Goal: Task Accomplishment & Management: Manage account settings

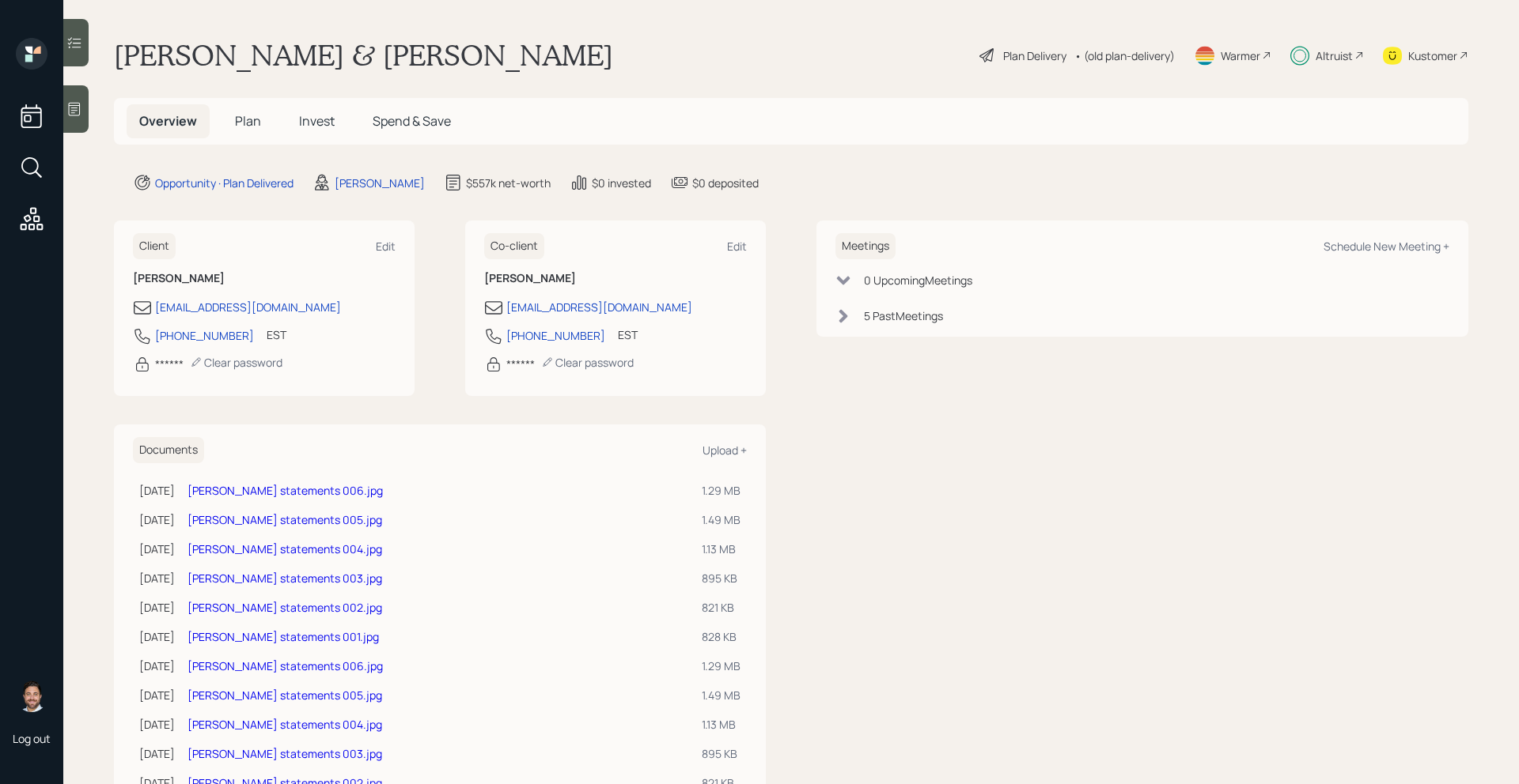
click at [256, 126] on span "Plan" at bounding box center [247, 121] width 26 height 18
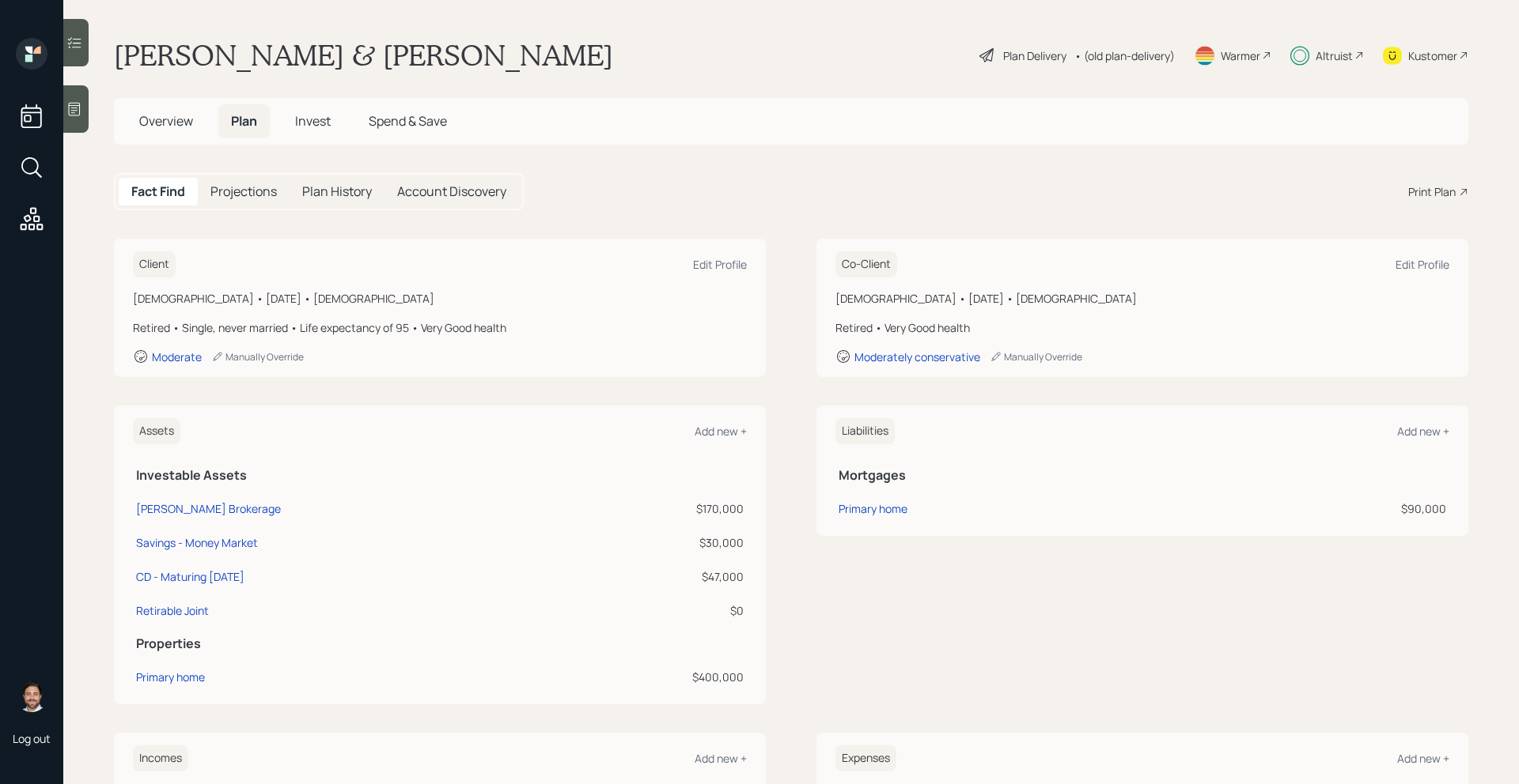
click at [319, 116] on span "Invest" at bounding box center [313, 121] width 35 height 18
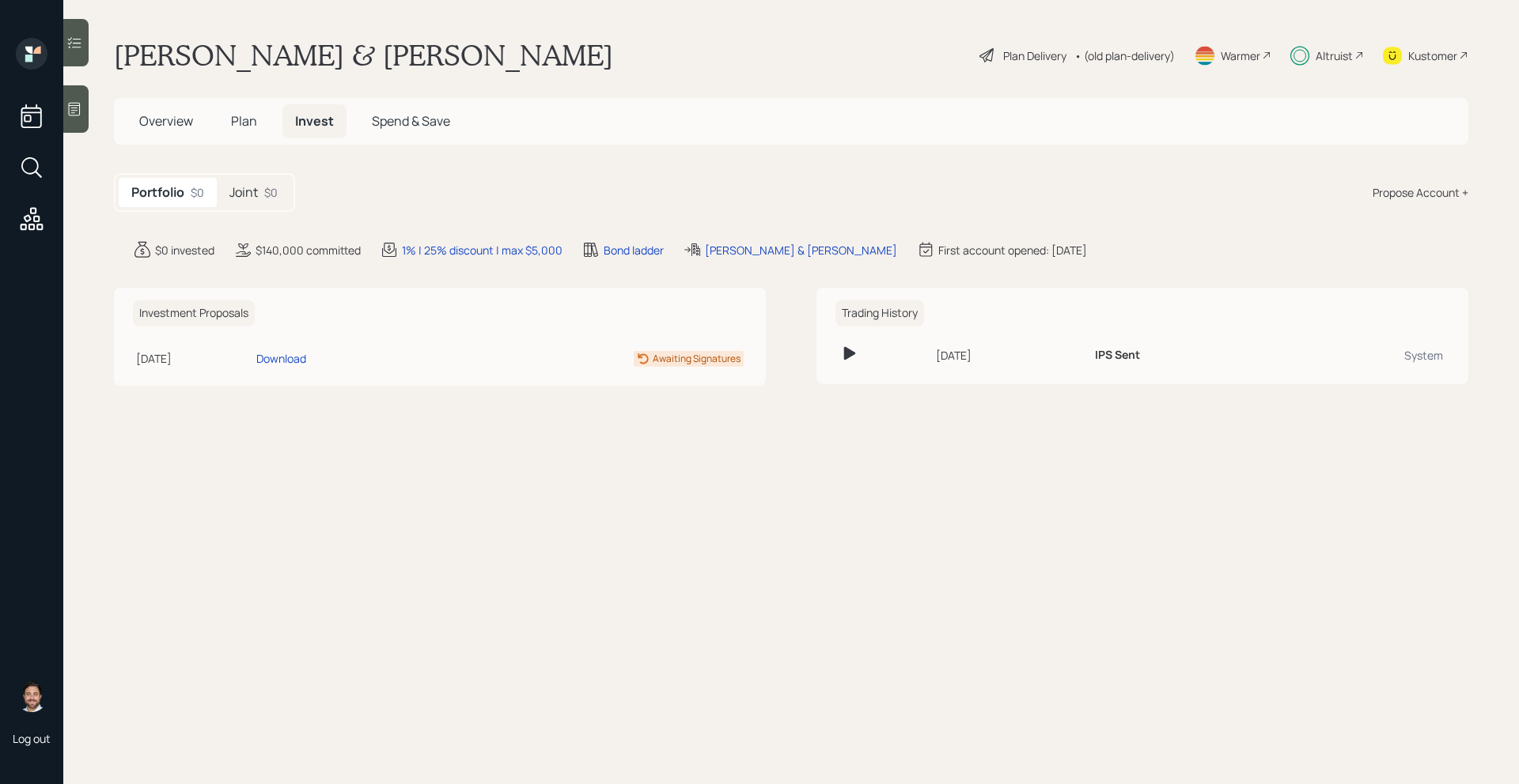
click at [267, 191] on div "$0" at bounding box center [271, 192] width 14 height 17
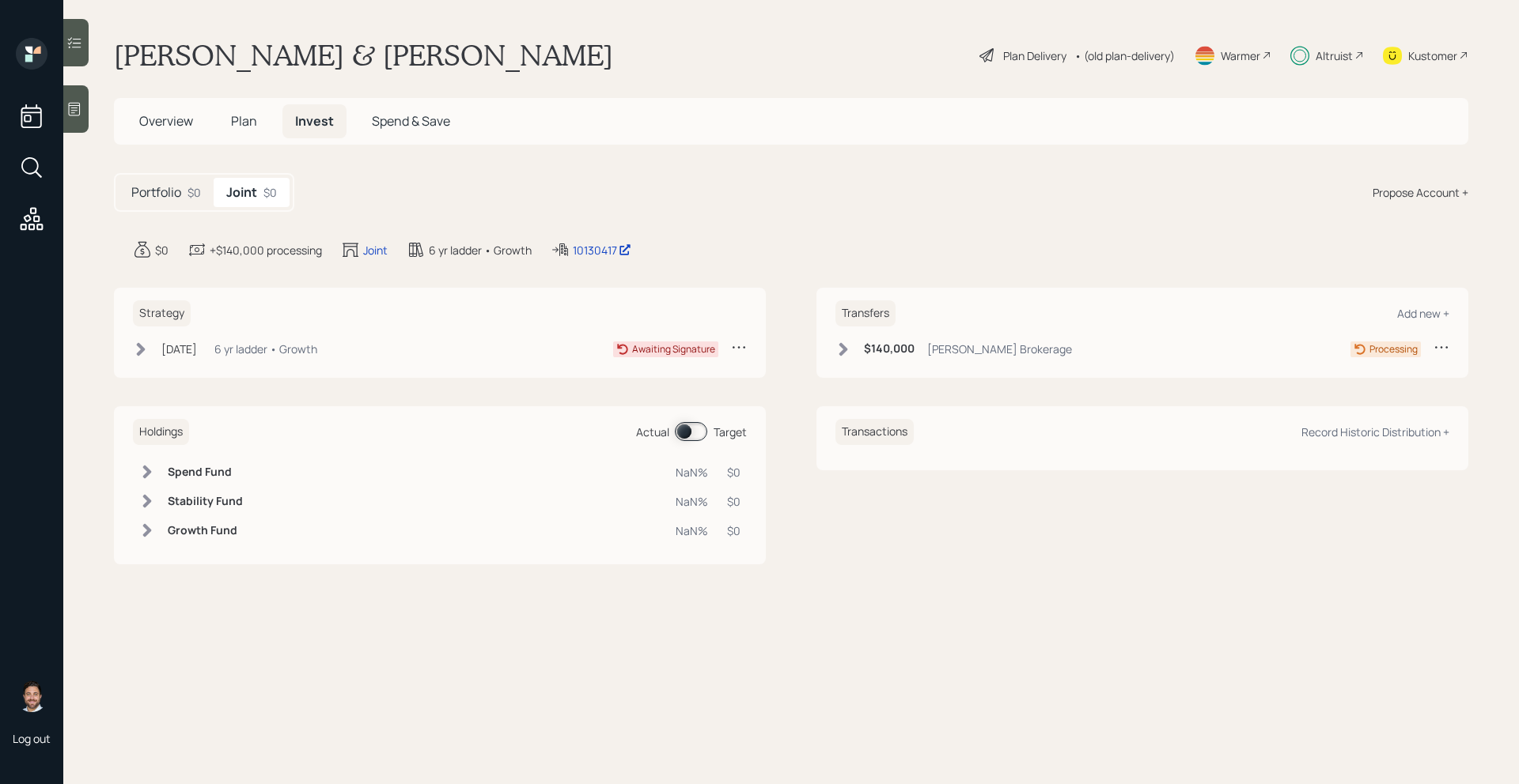
click at [81, 119] on div at bounding box center [76, 109] width 25 height 48
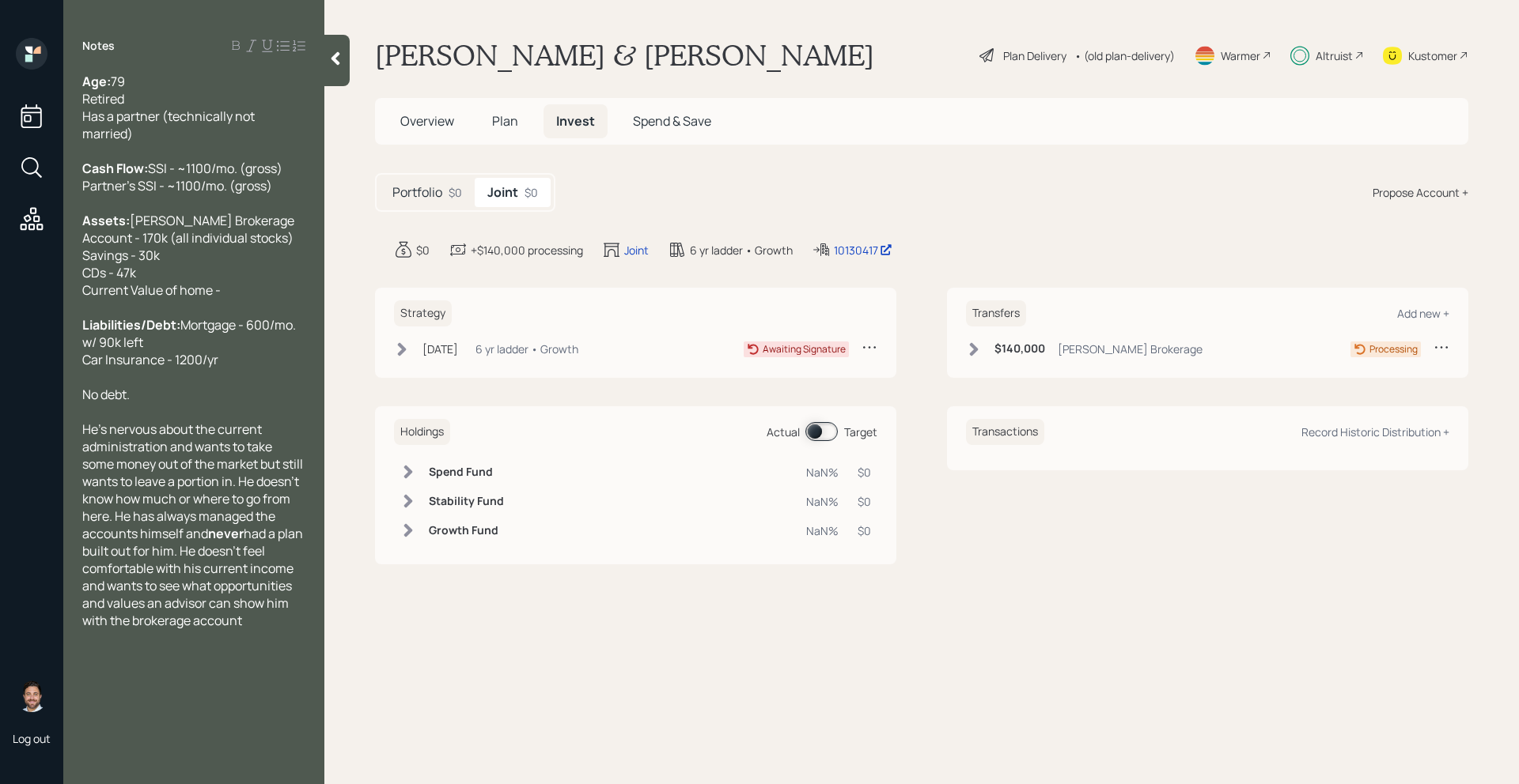
click at [337, 66] on div at bounding box center [337, 61] width 25 height 52
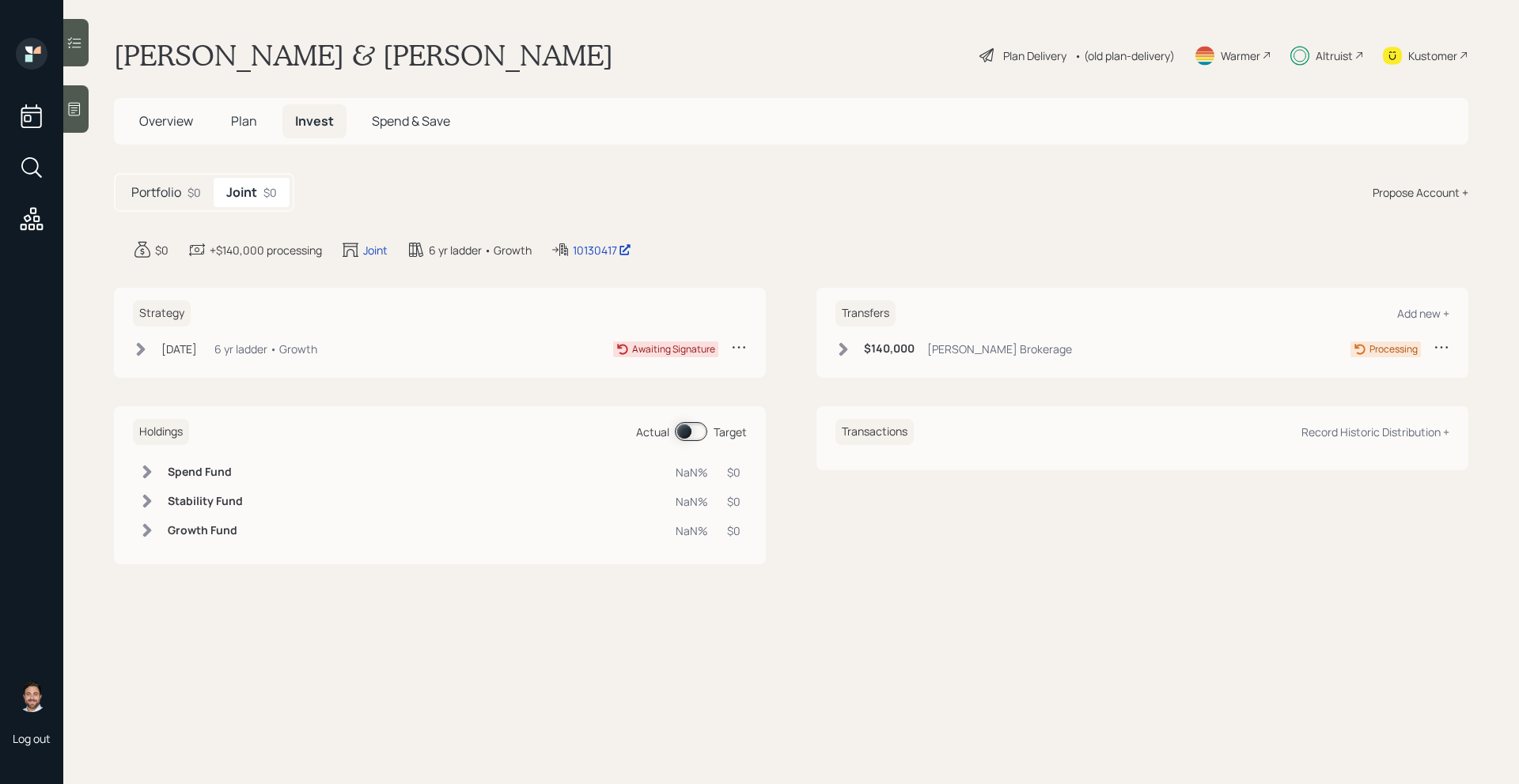
click at [1329, 50] on div "Altruist" at bounding box center [1334, 56] width 37 height 17
